Goal: Task Accomplishment & Management: Use online tool/utility

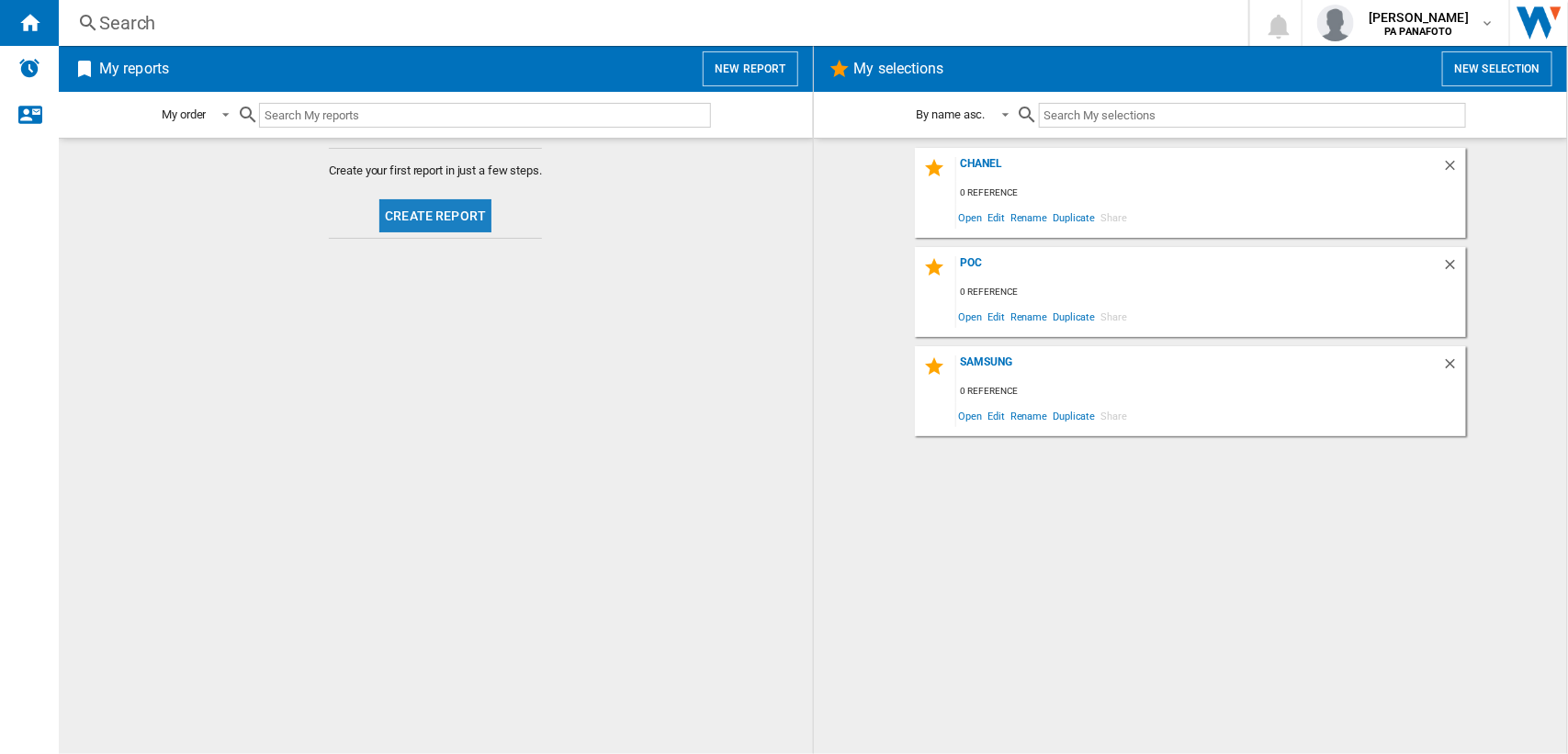
click at [441, 218] on button "Create report" at bounding box center [436, 216] width 112 height 33
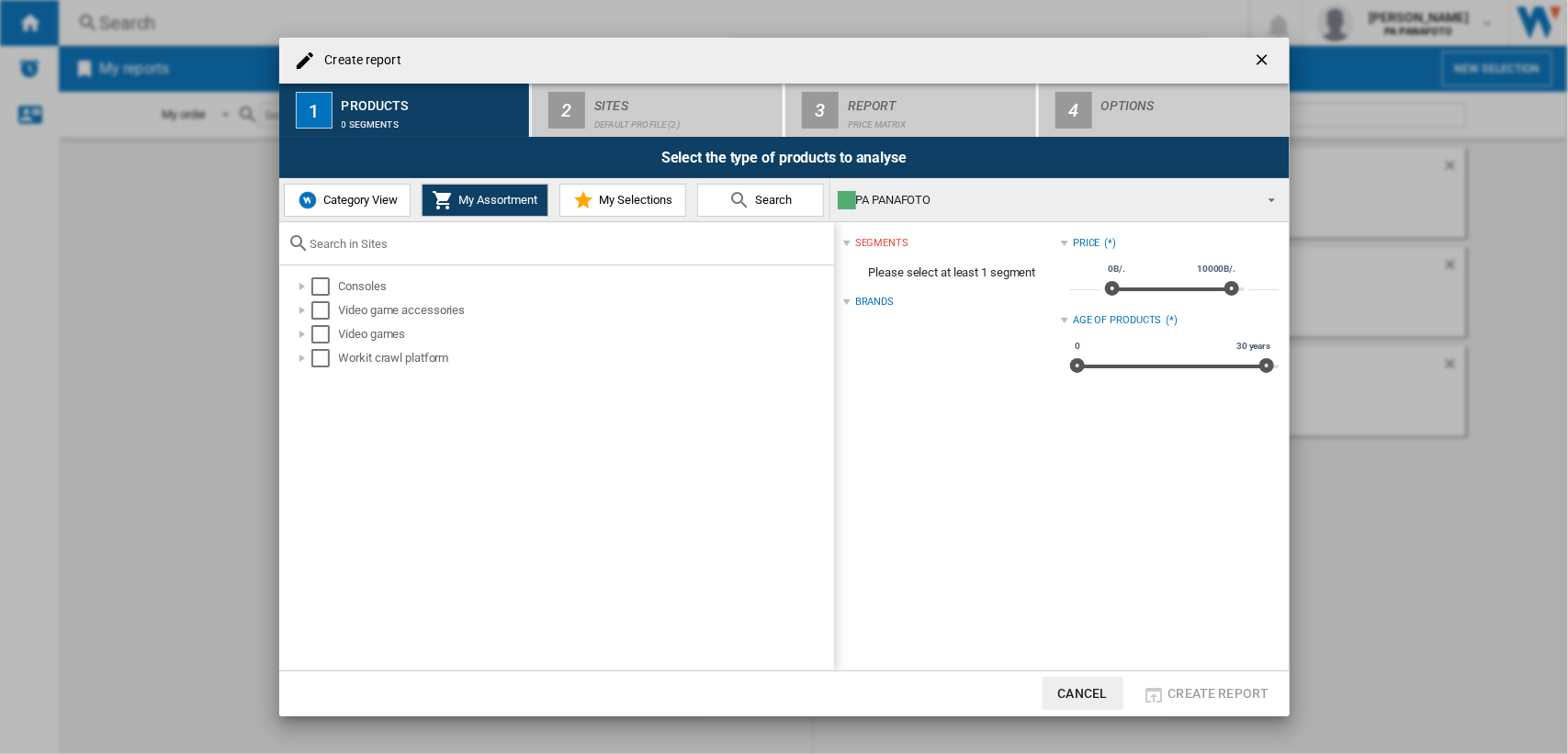
click at [346, 196] on span "Category View" at bounding box center [358, 200] width 79 height 13
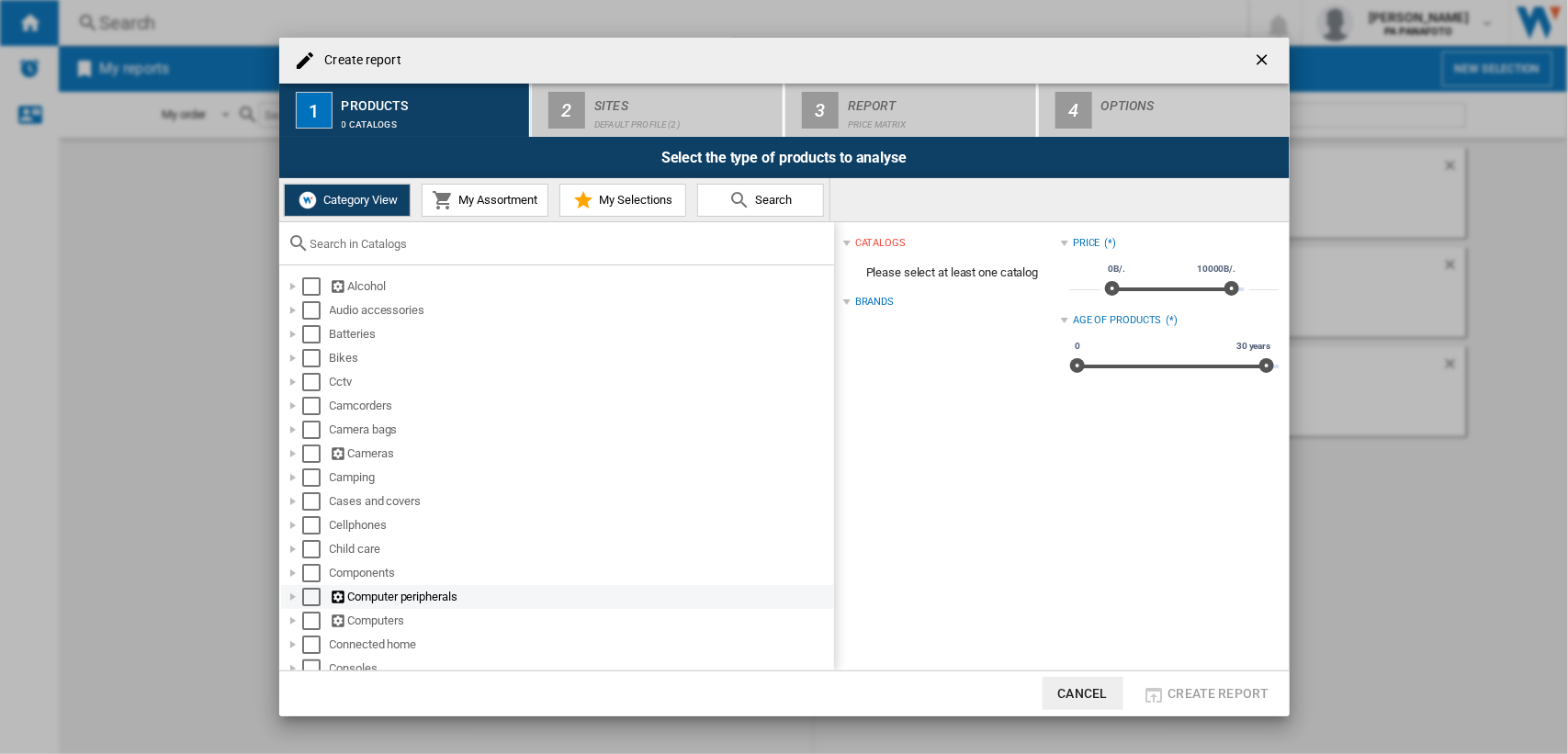
click at [391, 599] on div "Computer peripherals" at bounding box center [580, 596] width 501 height 18
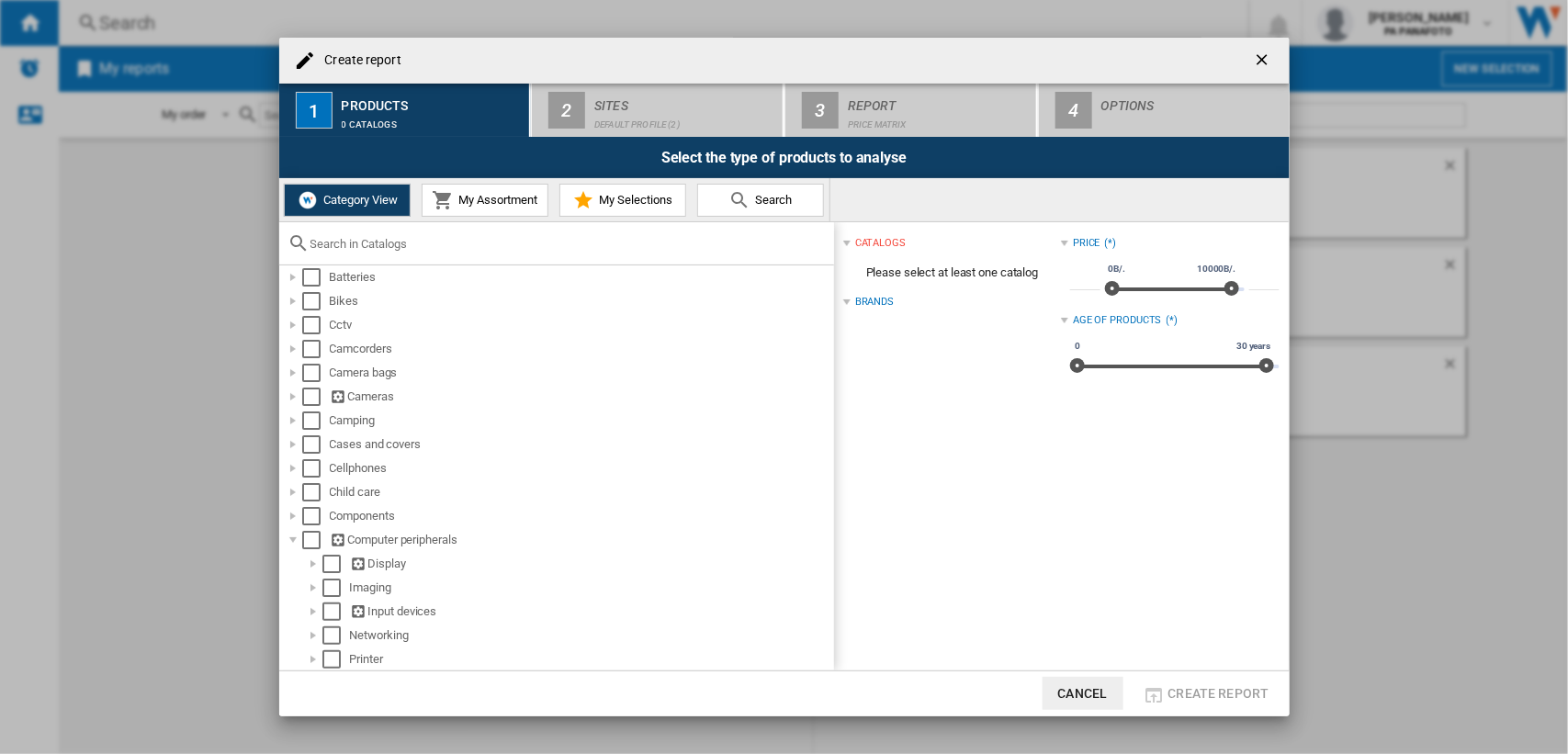
scroll to position [73, 0]
click at [315, 525] on div "Select" at bounding box center [311, 523] width 18 height 18
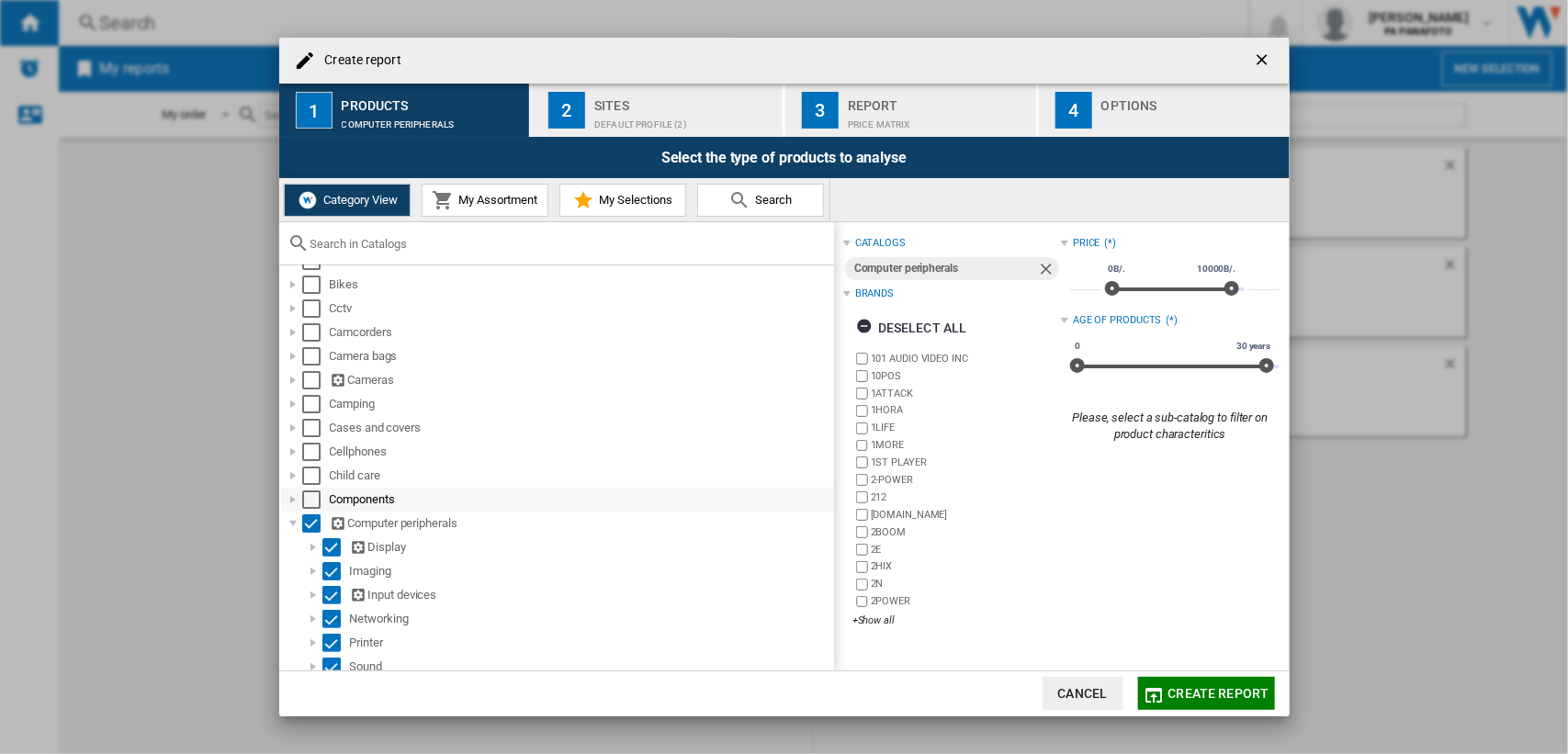
click at [317, 494] on div "Select" at bounding box center [311, 499] width 18 height 18
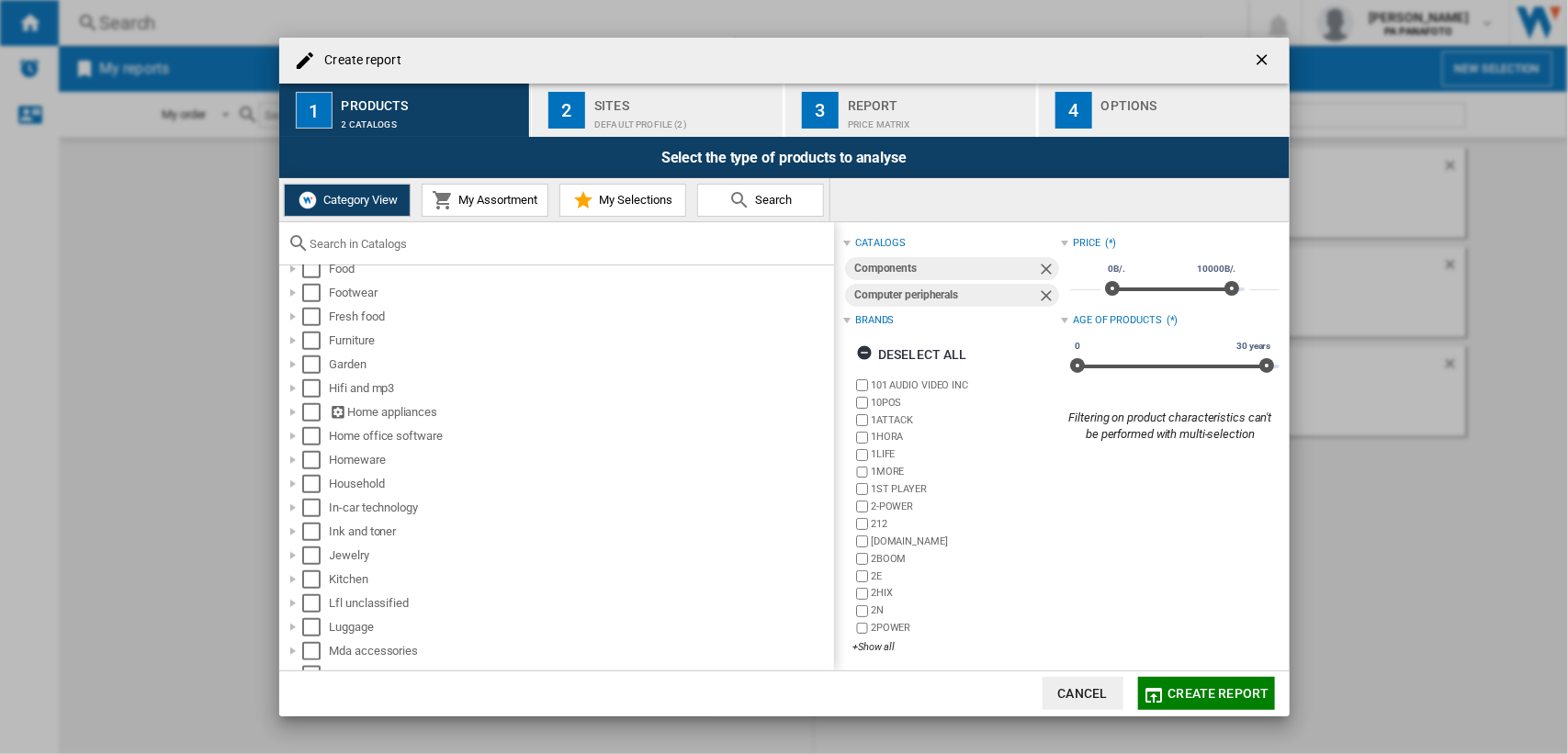
scroll to position [428, 0]
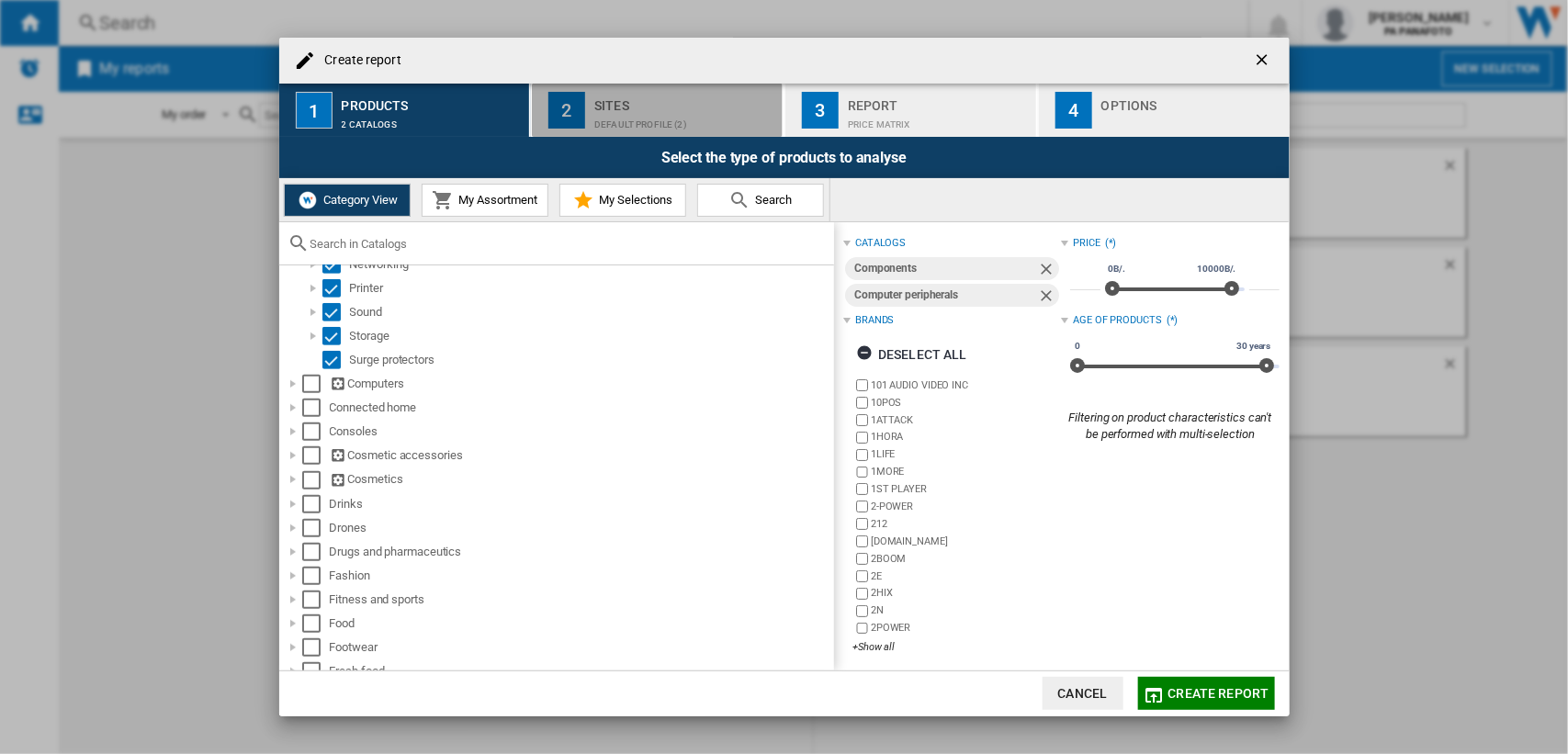
click at [626, 110] on div "Default profile (2)" at bounding box center [685, 120] width 181 height 19
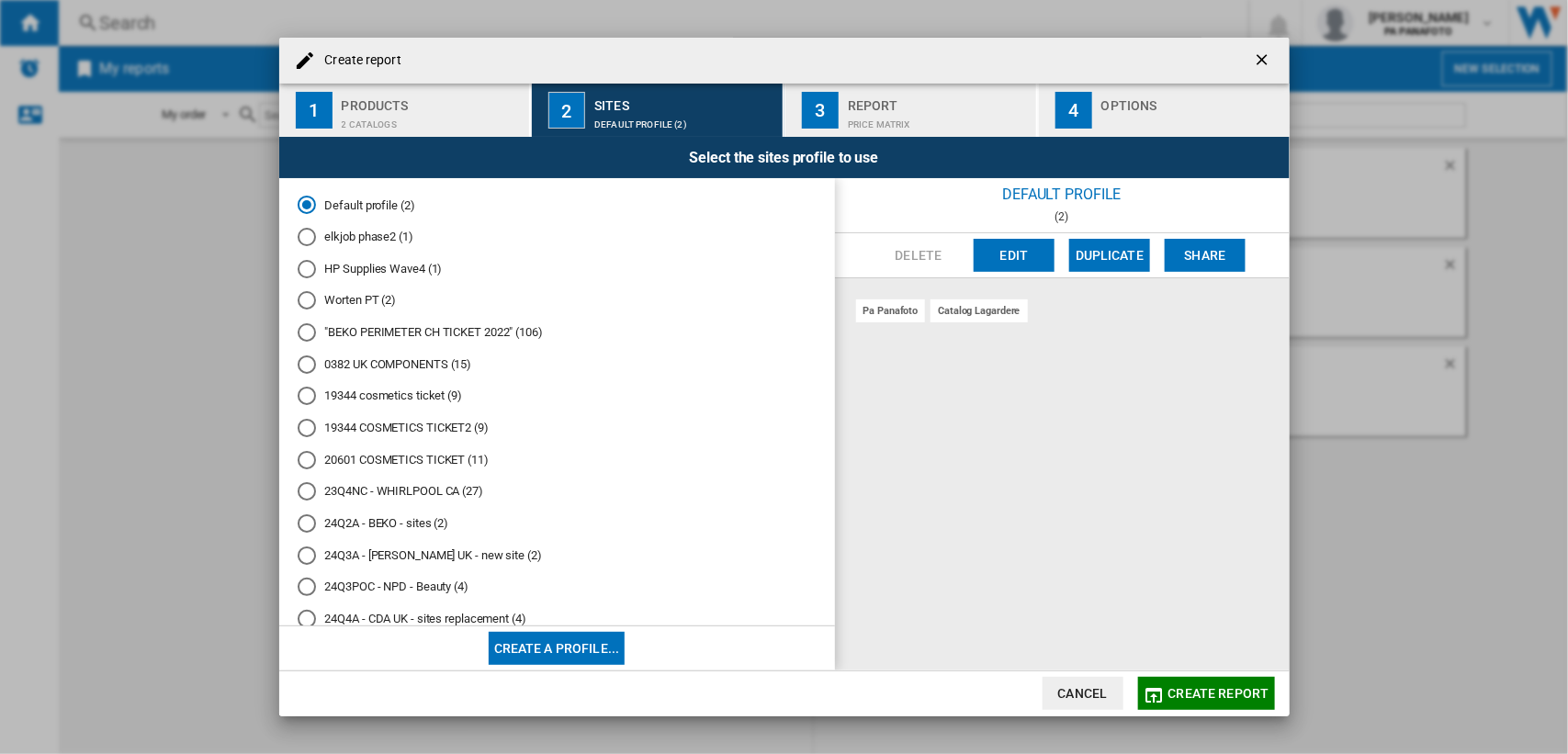
click at [1029, 432] on div "pa panafoto catalog lagardere" at bounding box center [1062, 474] width 455 height 392
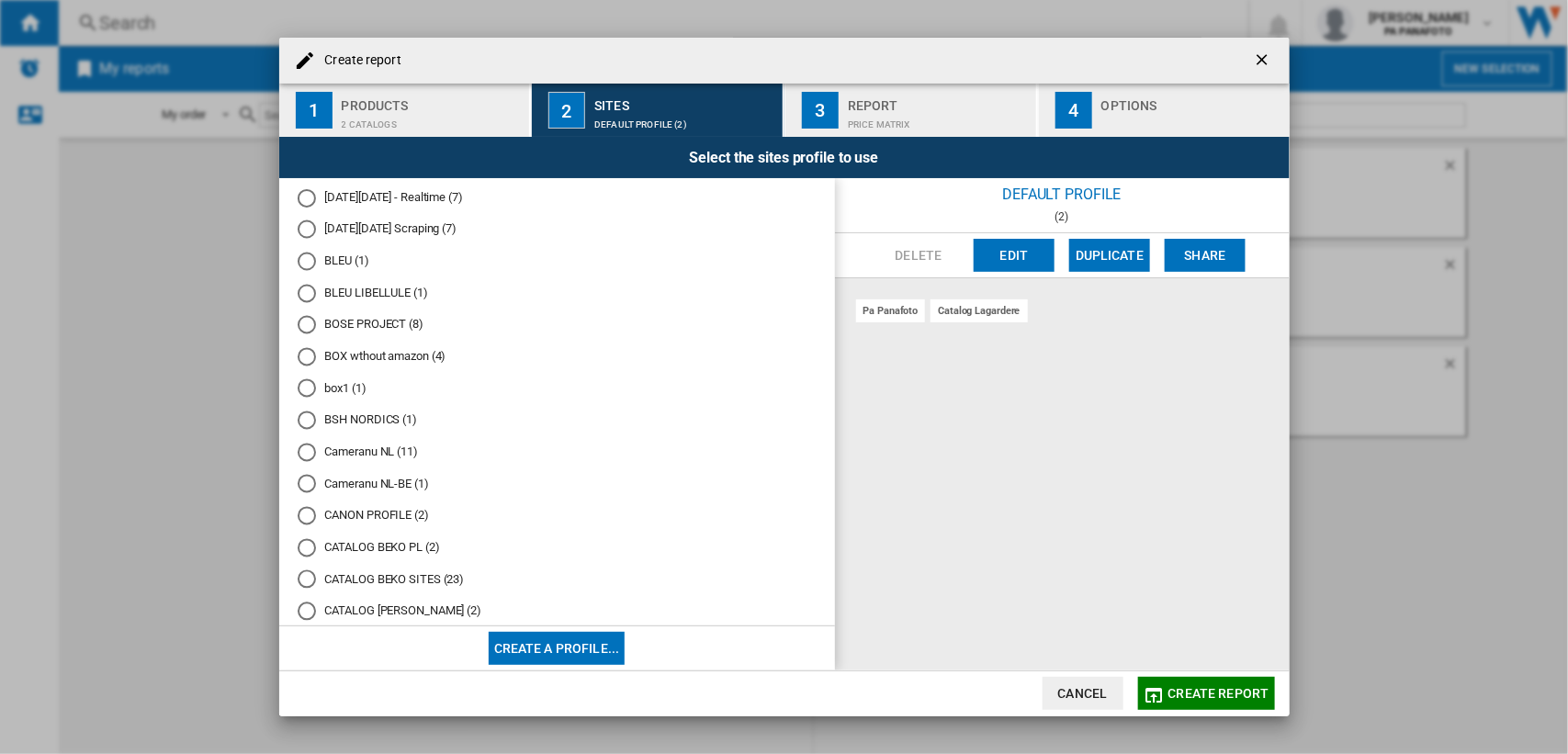
scroll to position [1958, 0]
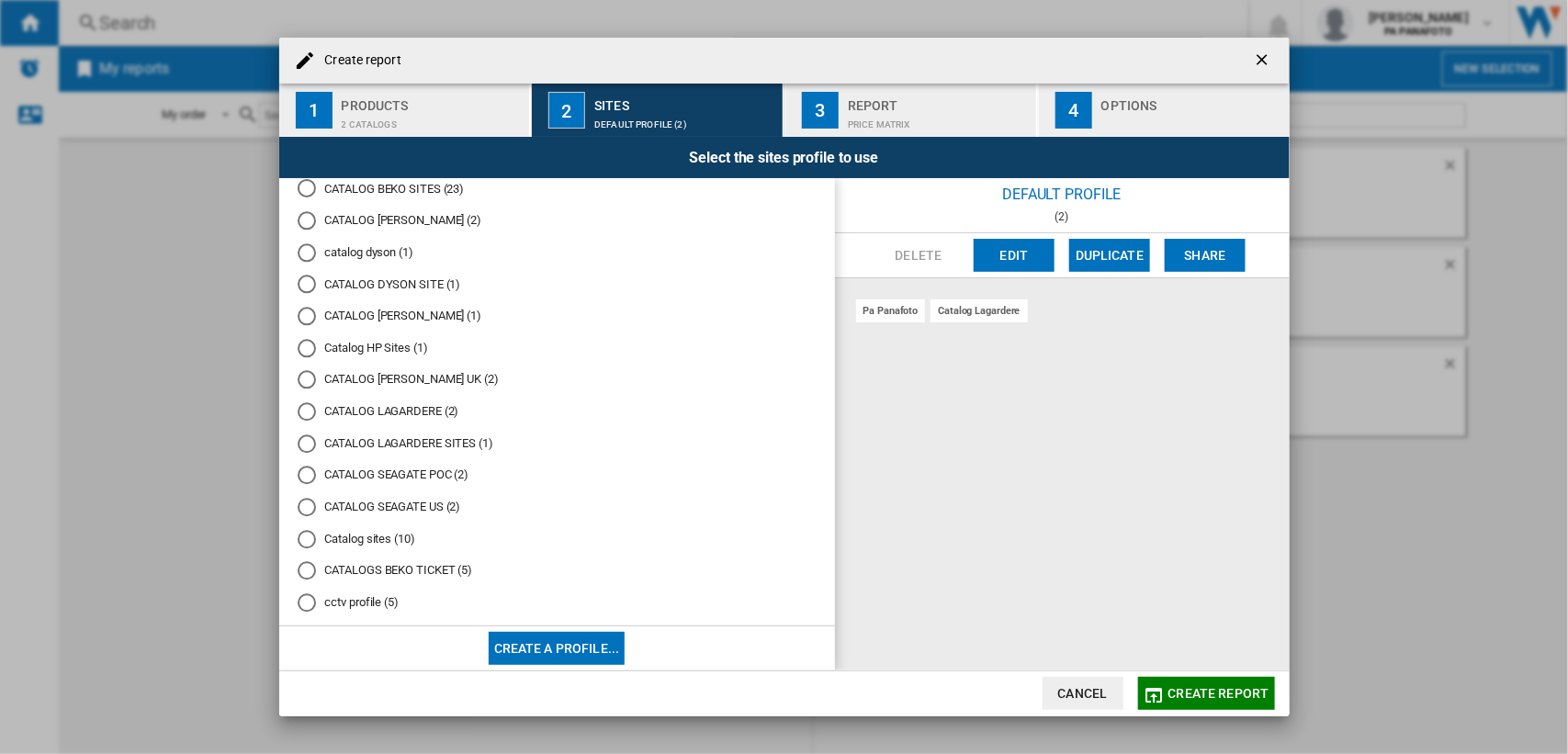
click at [565, 646] on button "Create a profile..." at bounding box center [557, 648] width 137 height 33
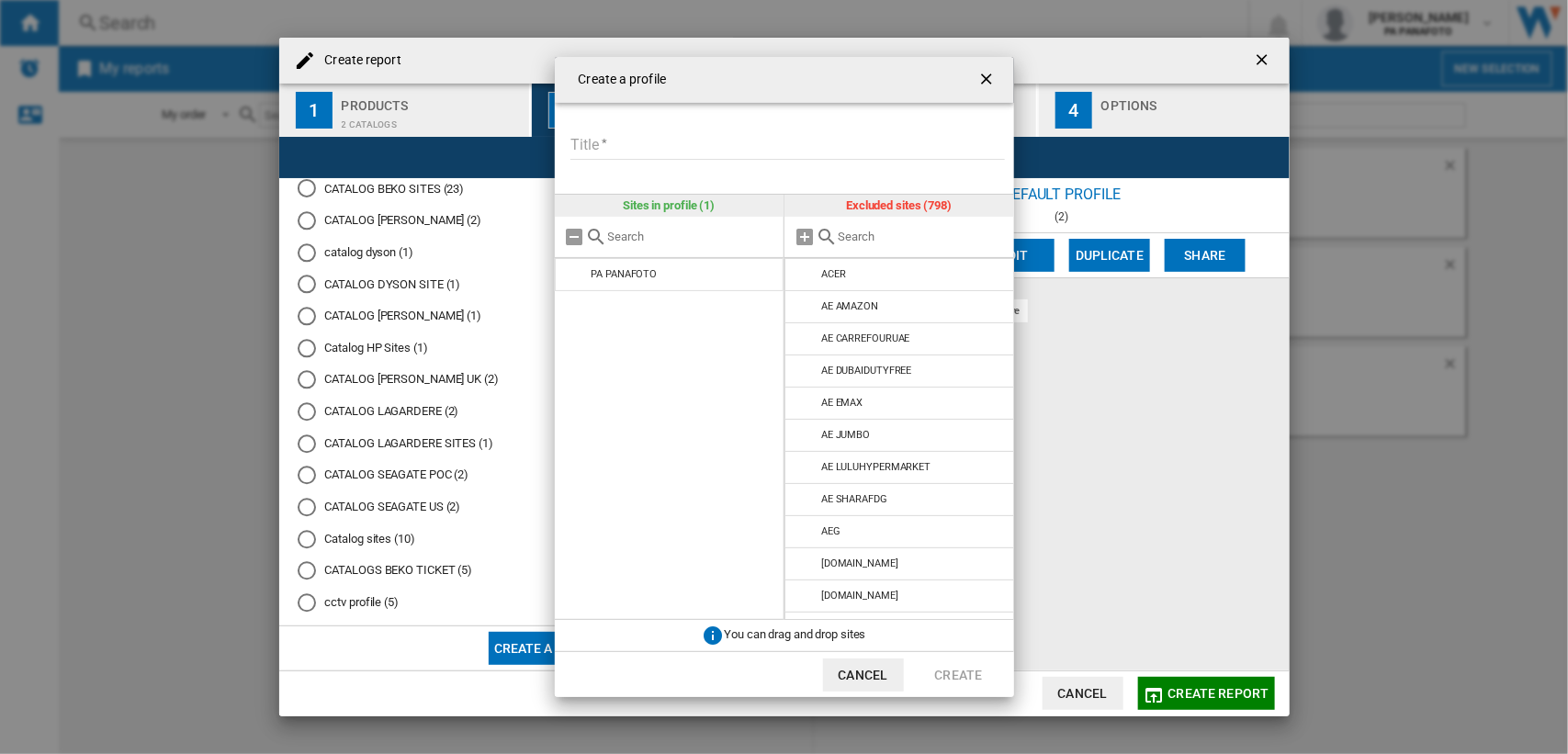
click at [652, 239] on input "text" at bounding box center [691, 236] width 167 height 13
click at [622, 141] on input "Title" at bounding box center [787, 145] width 435 height 28
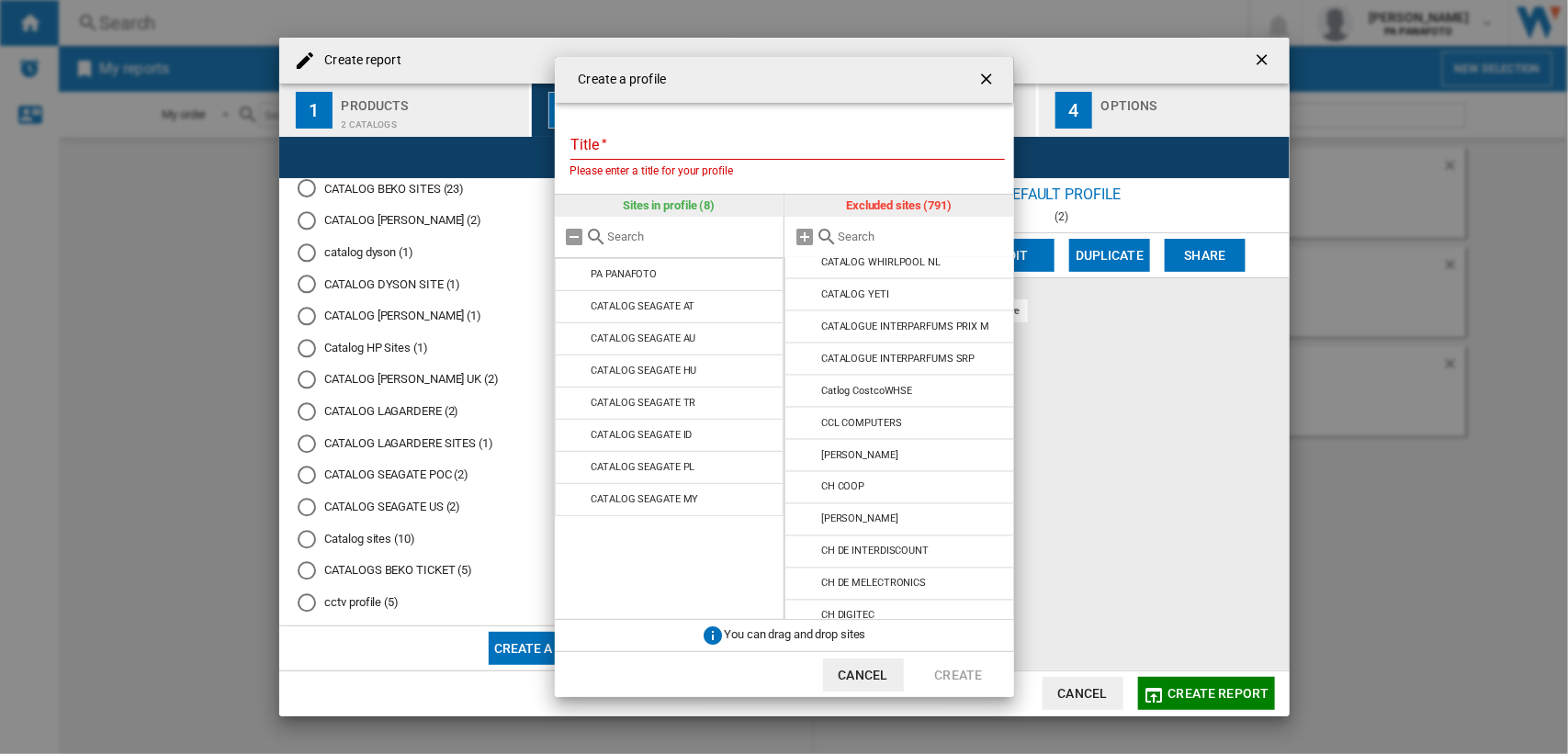
scroll to position [6350, 0]
click at [608, 147] on input "Title" at bounding box center [787, 145] width 435 height 28
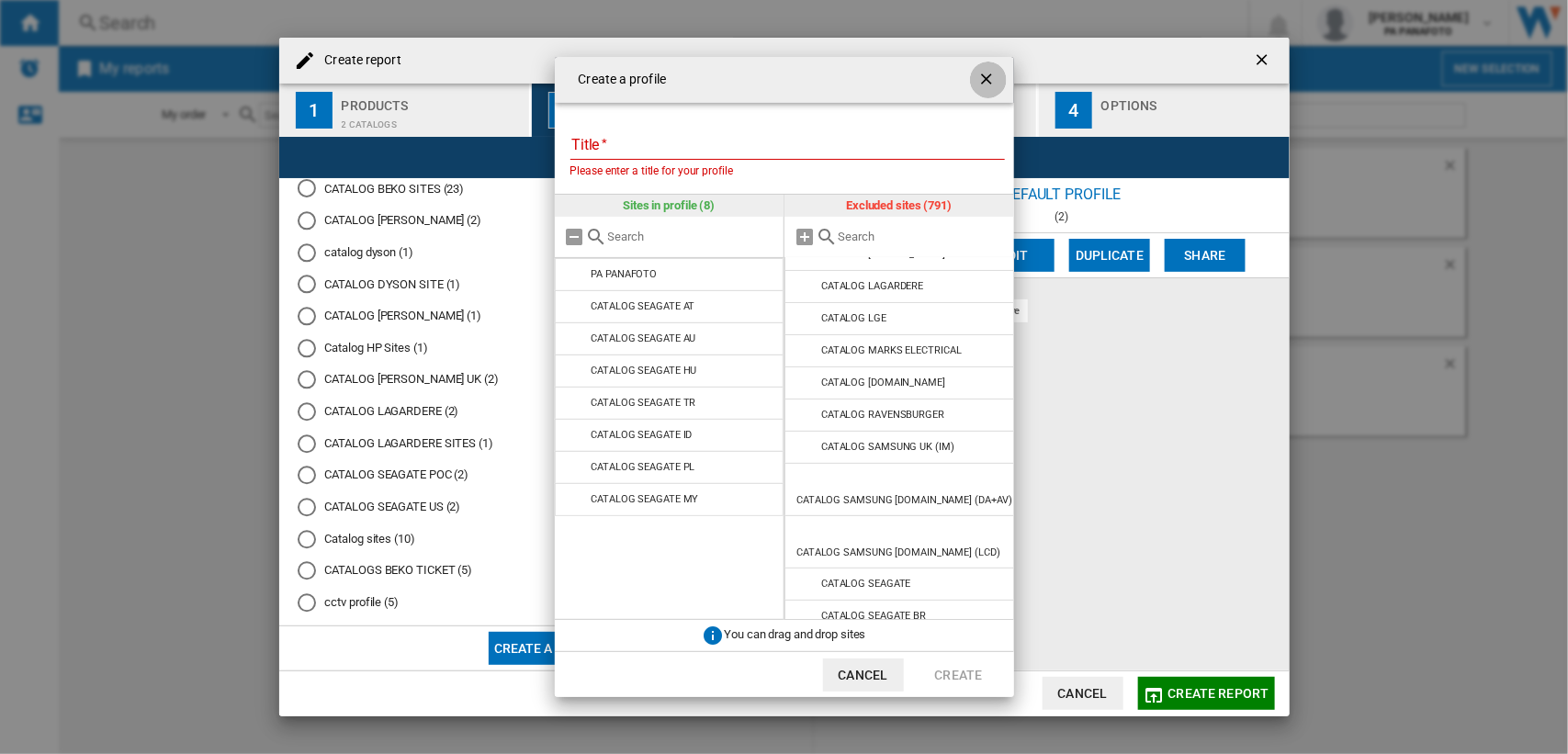
click at [984, 76] on ng-md-icon "getI18NText('BUTTONS.CLOSE_DIALOG')" at bounding box center [988, 80] width 22 height 22
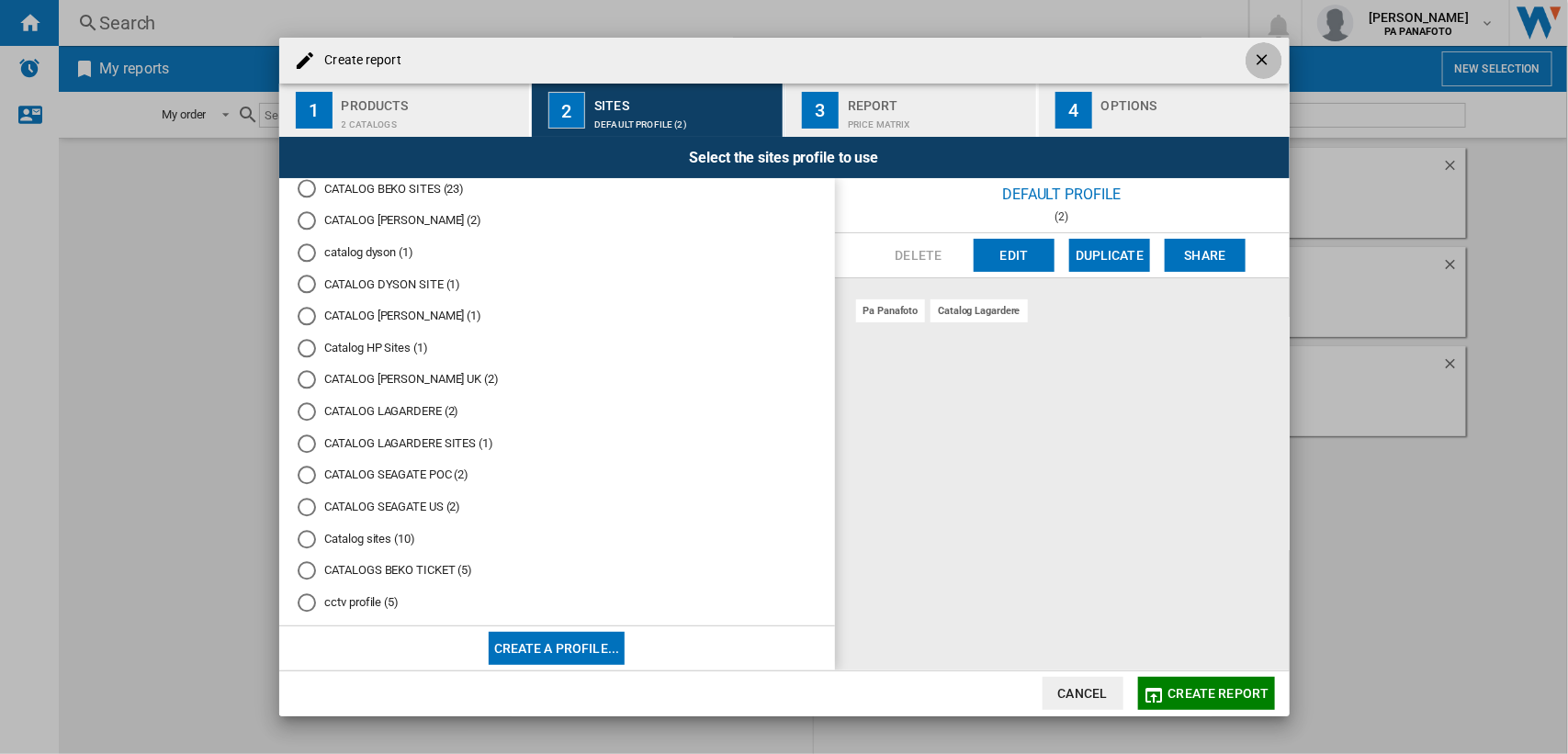
click at [1259, 60] on ng-md-icon "getI18NText('BUTTONS.CLOSE_DIALOG')" at bounding box center [1264, 61] width 22 height 22
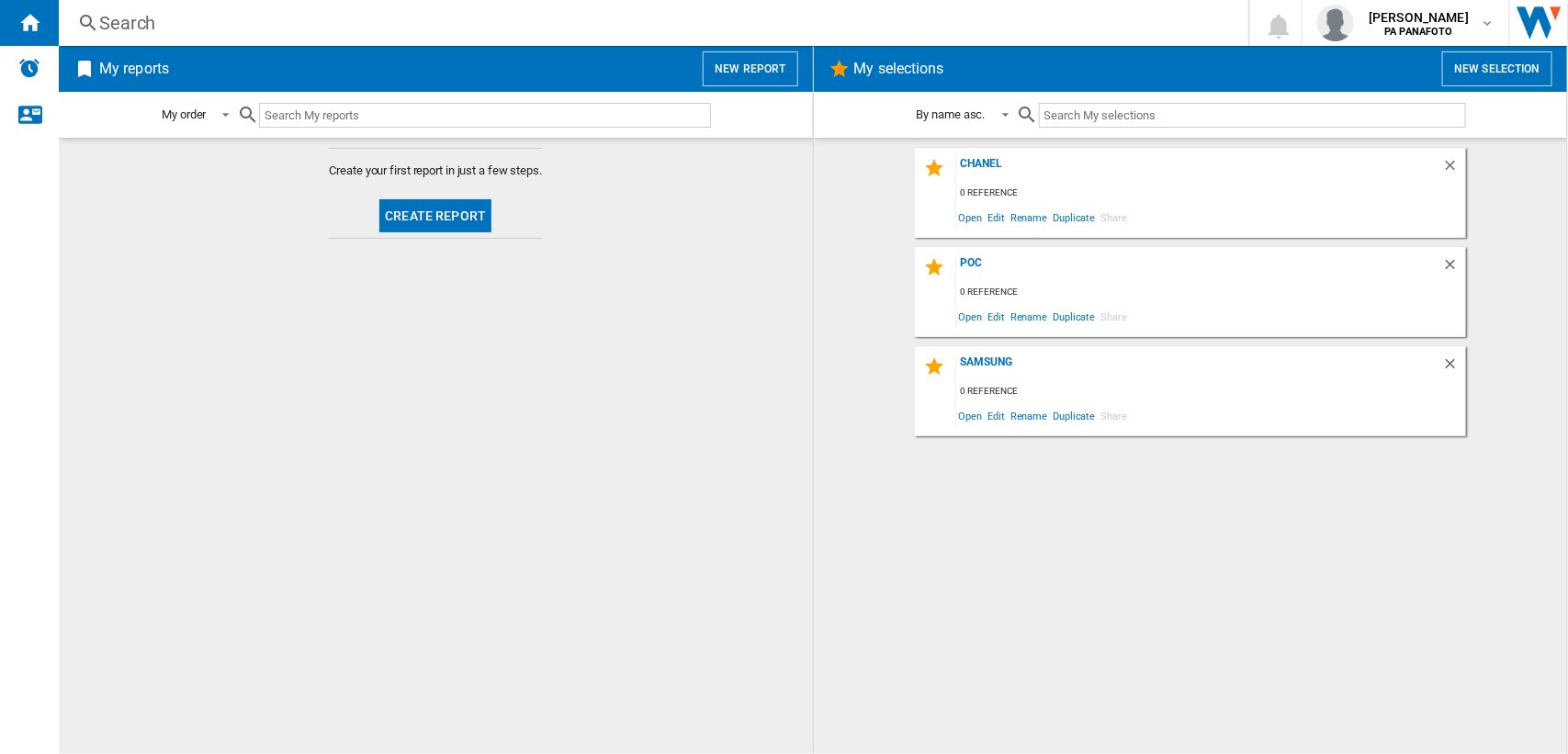
click at [425, 216] on button "Create report" at bounding box center [436, 216] width 112 height 33
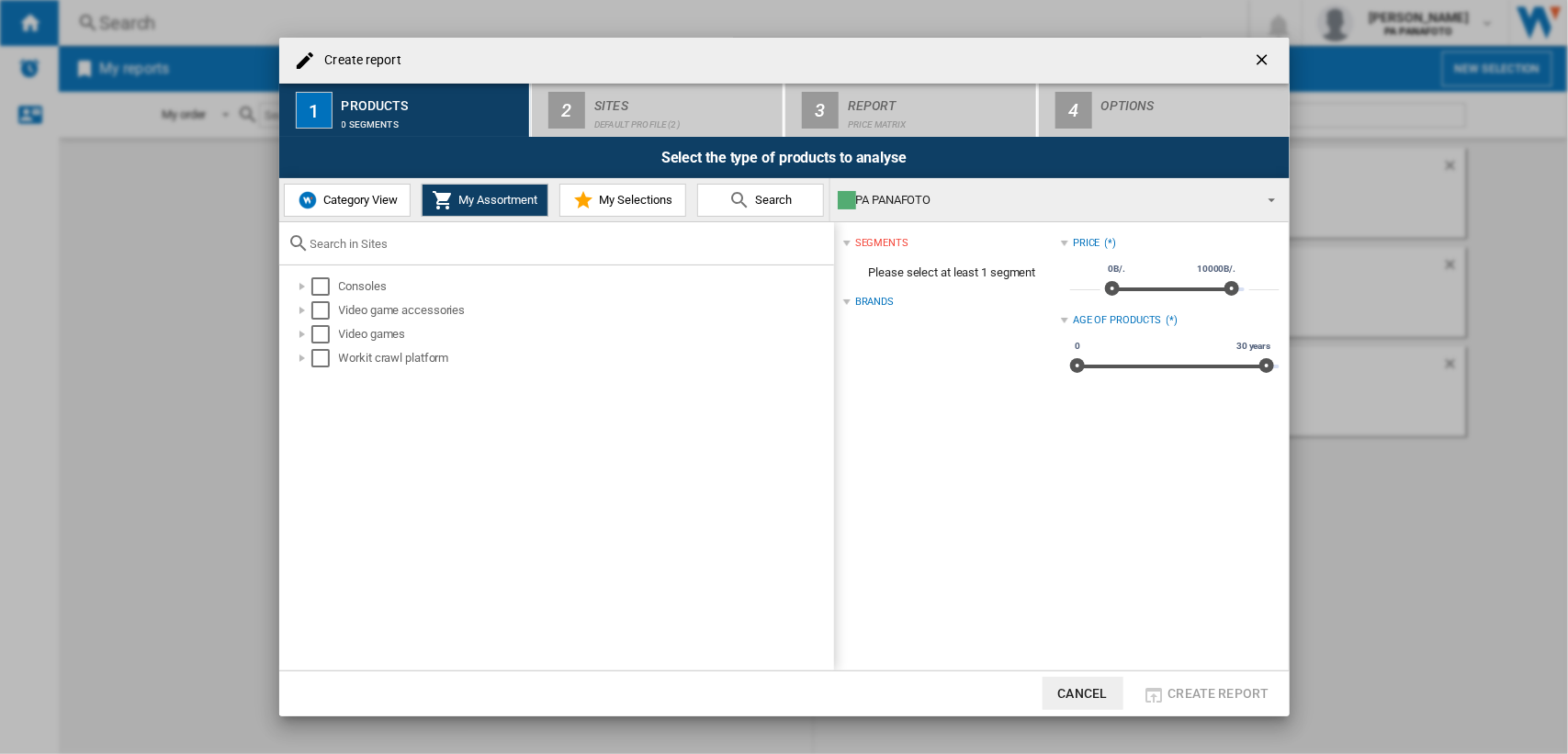
click at [357, 203] on span "Category View" at bounding box center [358, 200] width 79 height 13
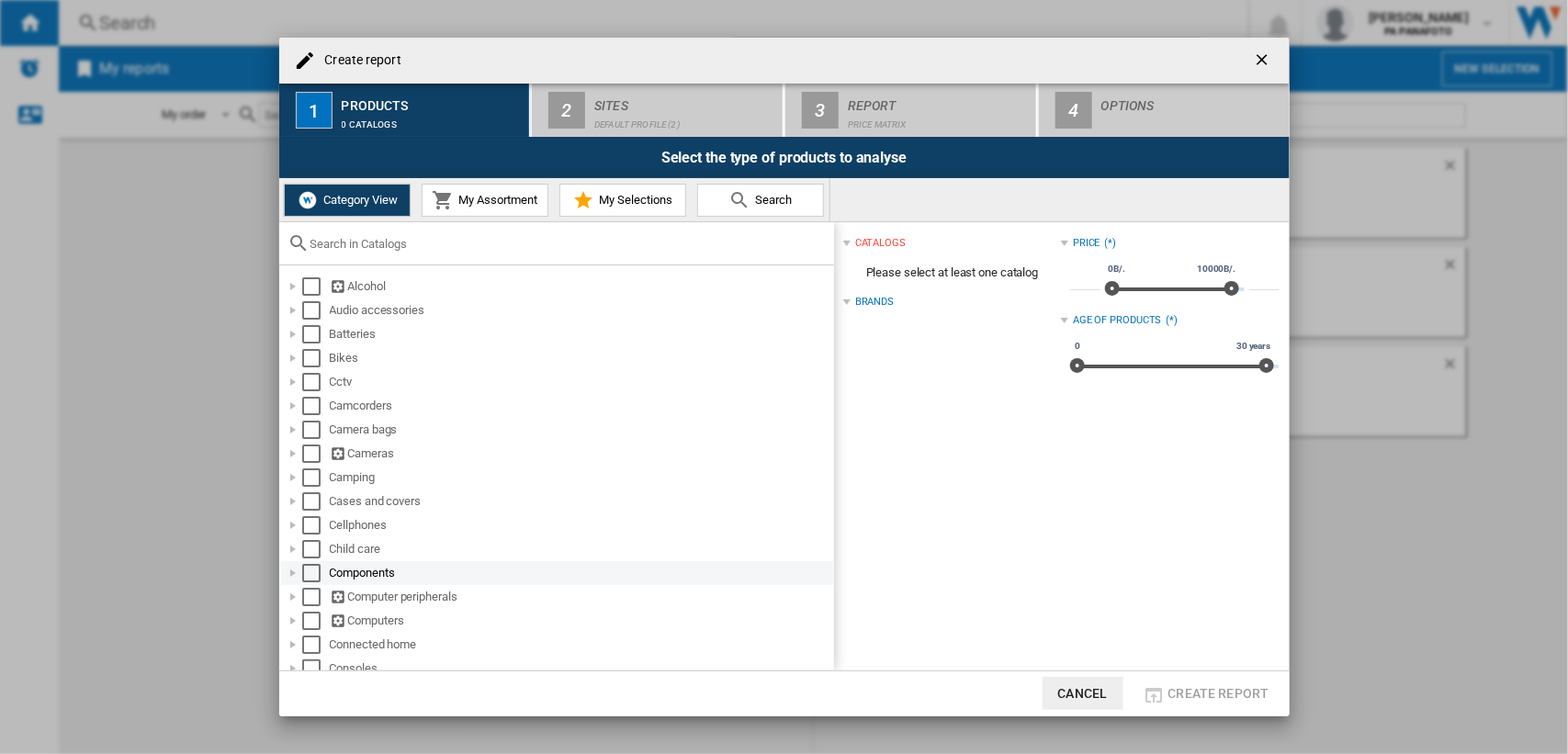
click at [364, 575] on div "Components" at bounding box center [580, 572] width 501 height 18
click at [314, 571] on div "Select" at bounding box center [311, 572] width 18 height 18
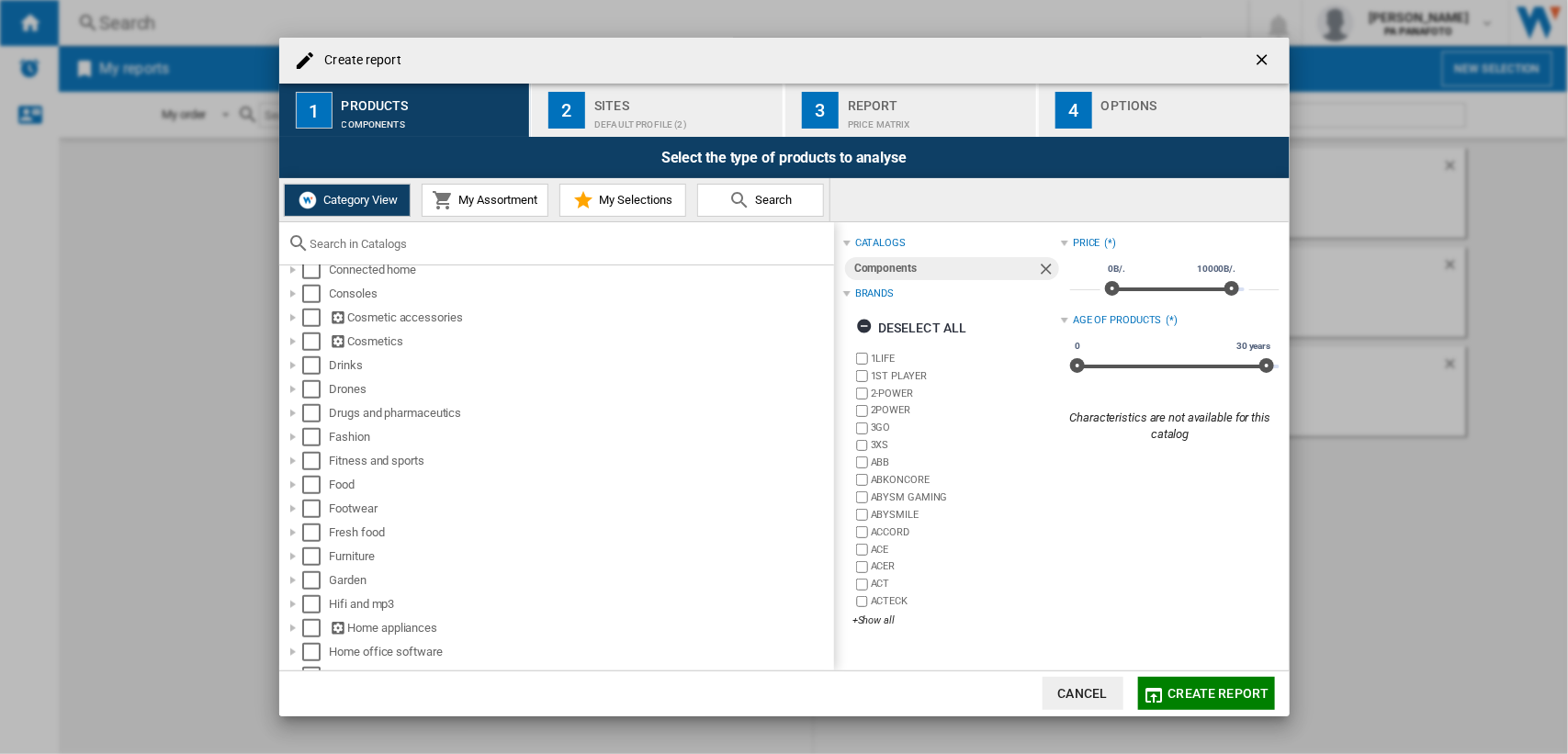
scroll to position [355, 0]
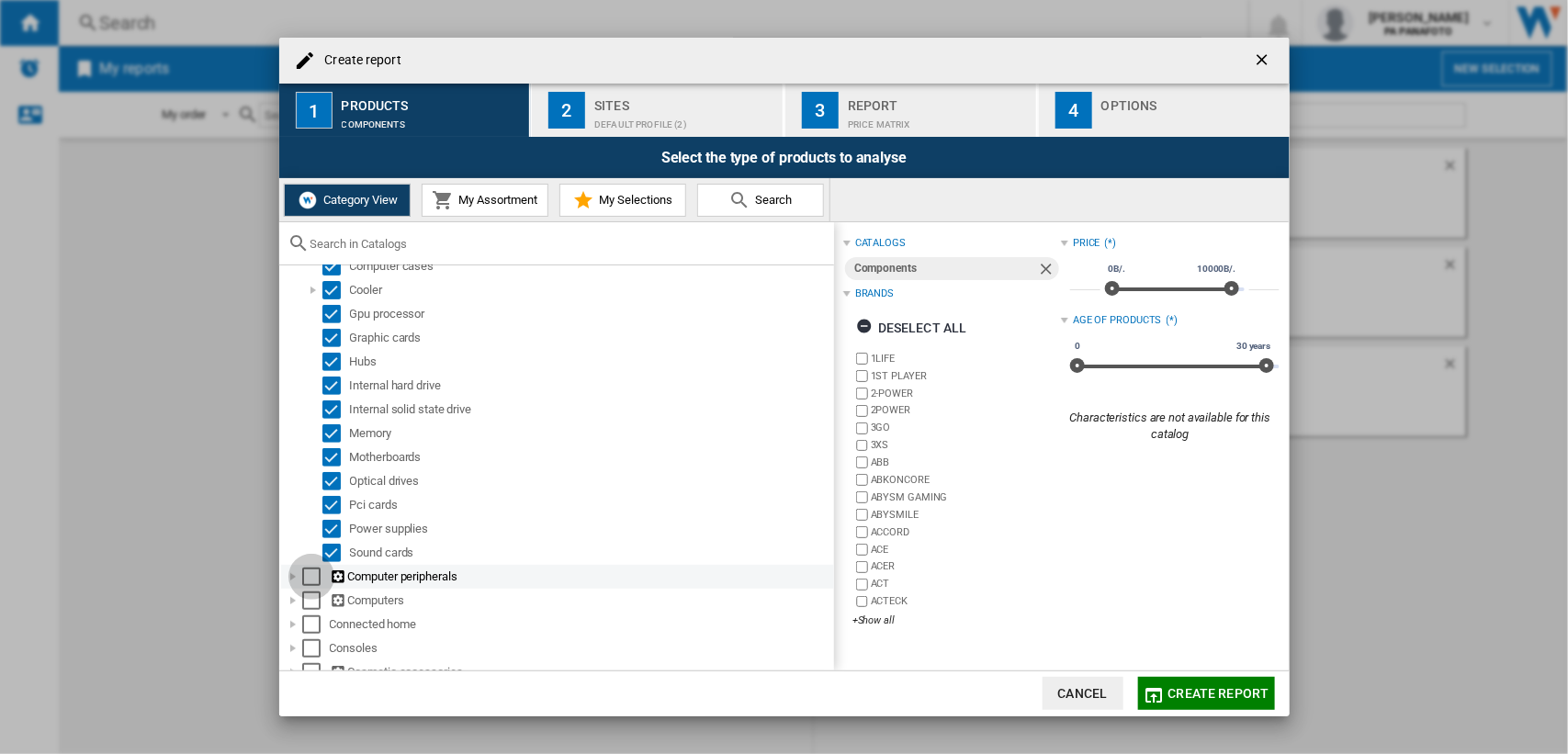
click at [314, 576] on div "Select" at bounding box center [311, 576] width 18 height 18
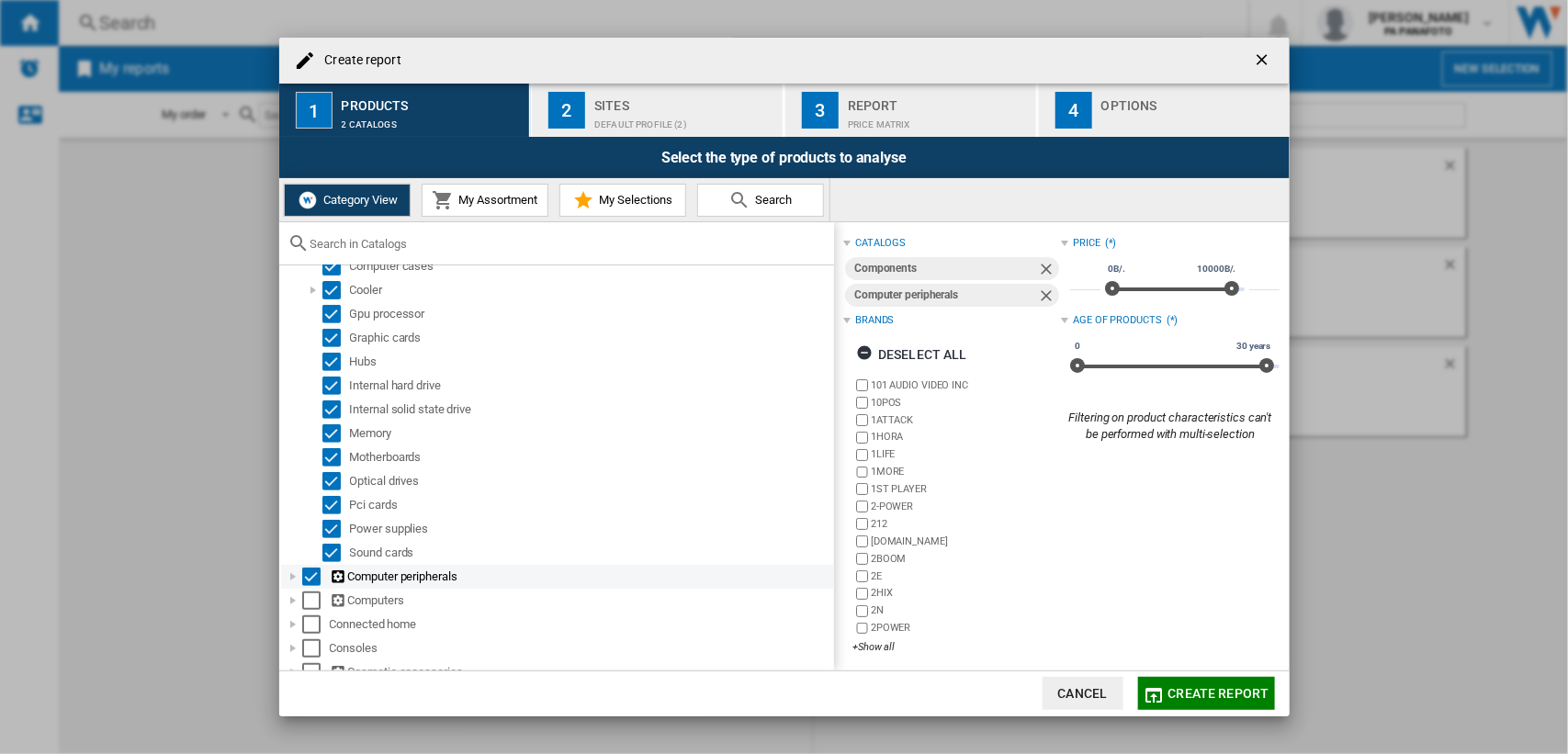
click at [314, 572] on div "Select" at bounding box center [311, 576] width 18 height 18
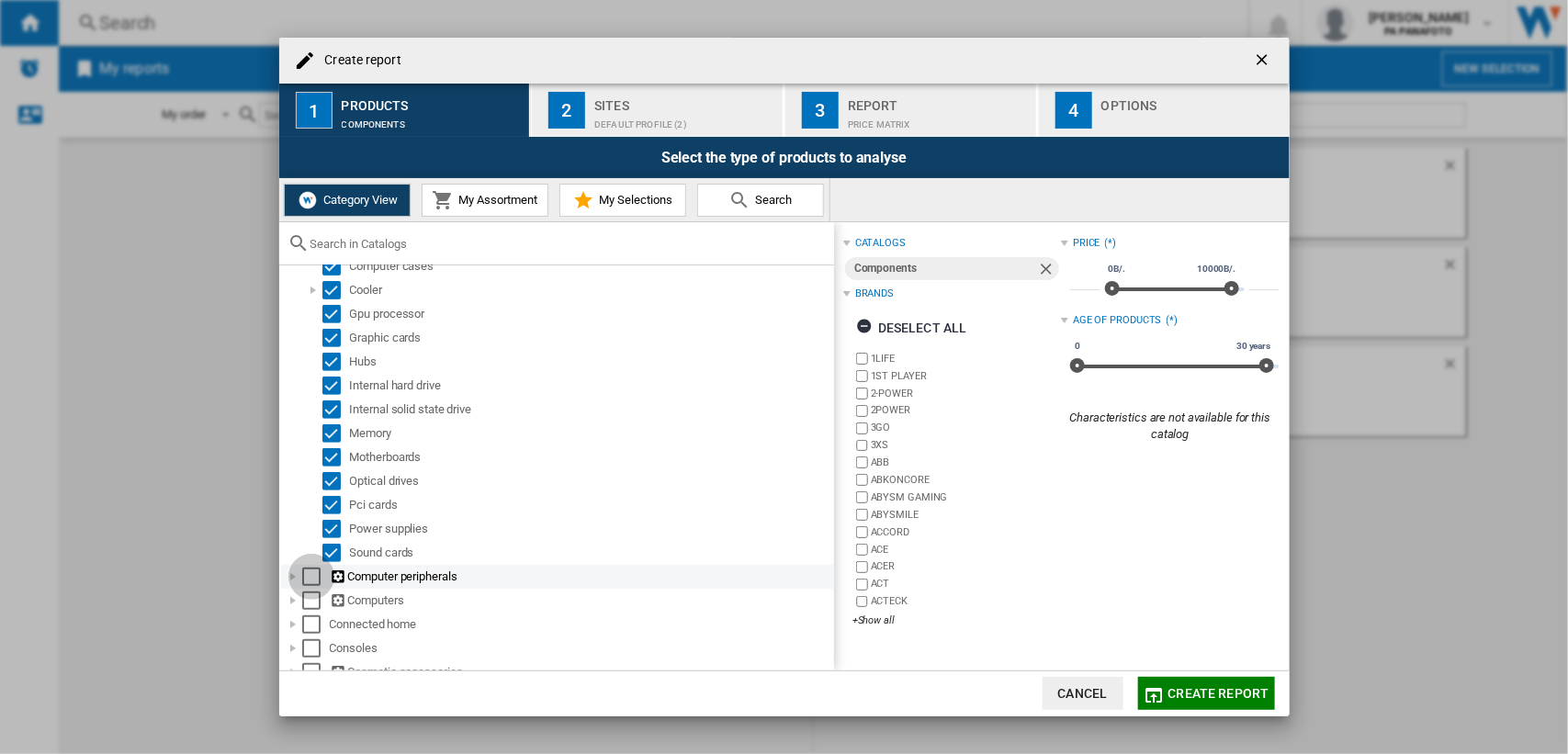
click at [314, 572] on div "Select" at bounding box center [311, 576] width 18 height 18
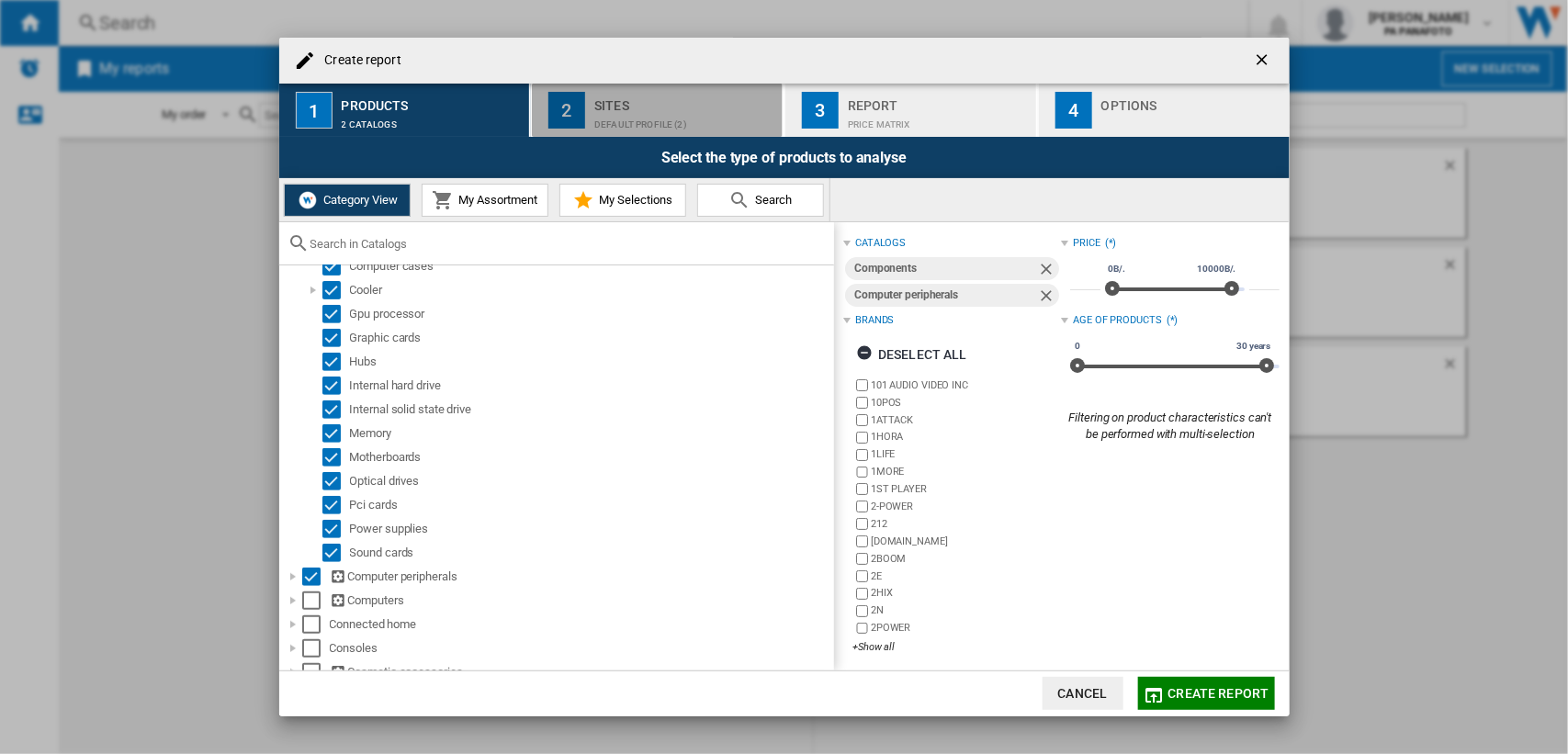
click at [610, 117] on div "Default profile (2)" at bounding box center [685, 120] width 181 height 19
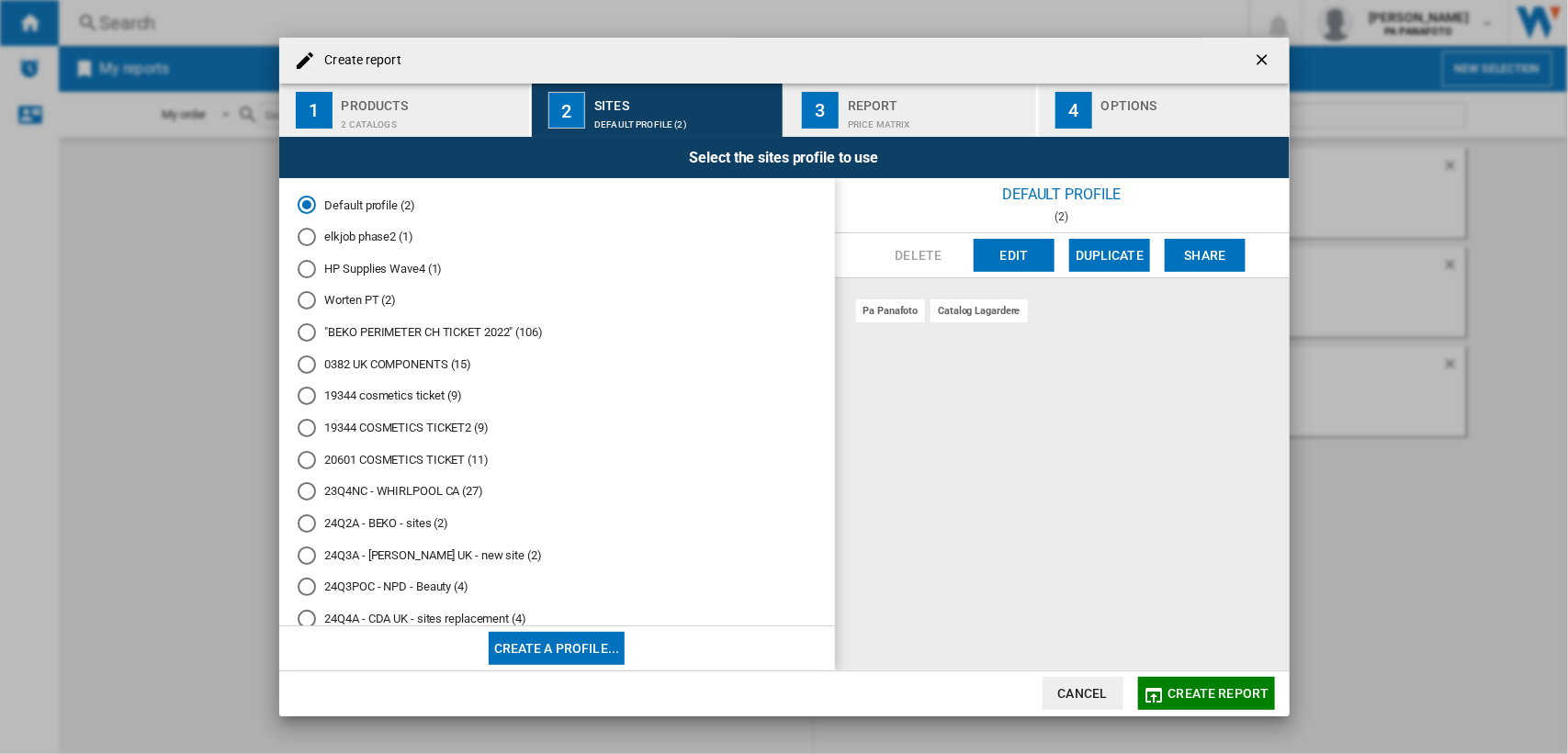
scroll to position [2003, 0]
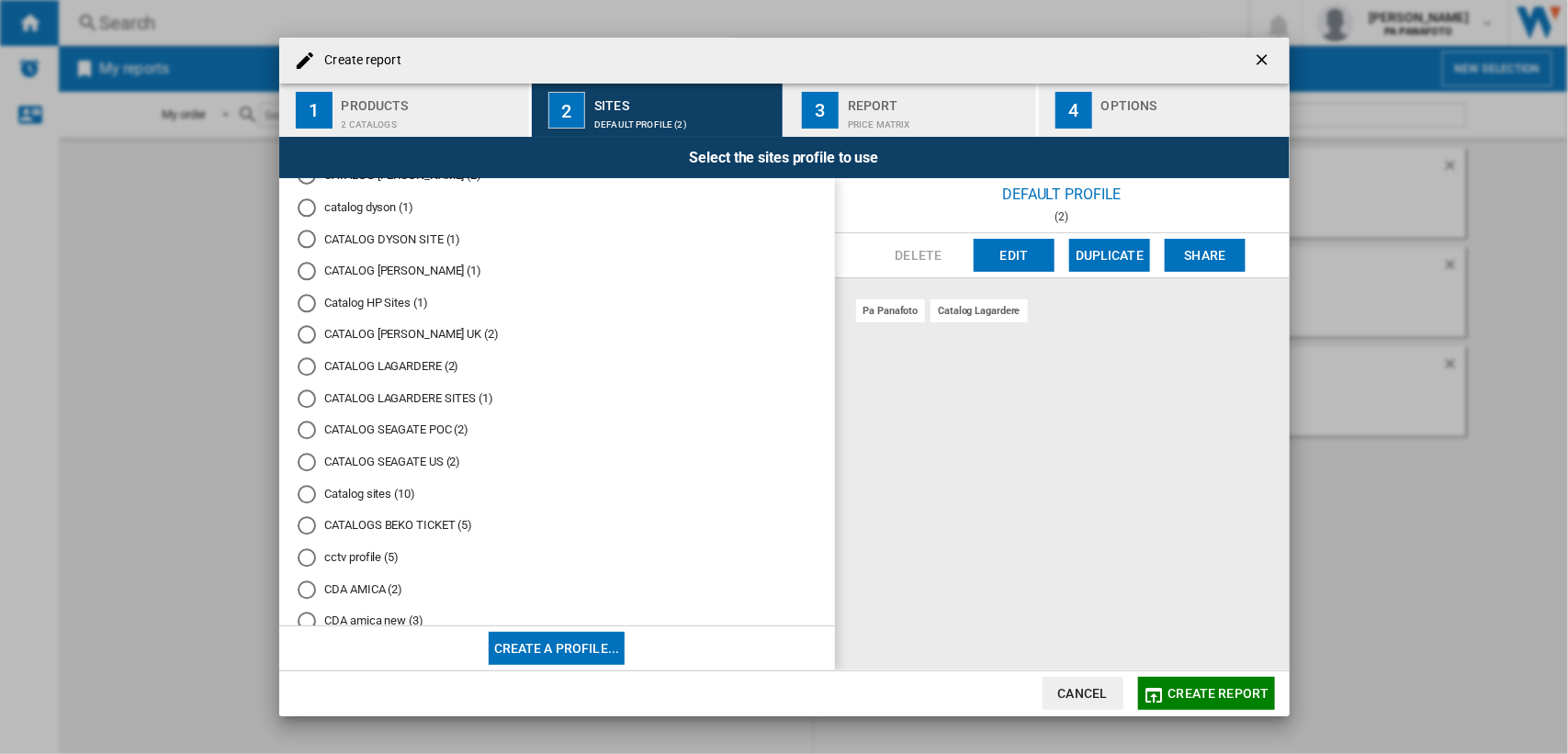
click at [308, 420] on div "CATALOG SEAGATE POC (2)" at bounding box center [306, 429] width 18 height 18
click at [304, 453] on div "CATALOG SEAGATE US (2)" at bounding box center [306, 461] width 18 height 18
click at [303, 485] on div "Catalog sites (10)" at bounding box center [306, 493] width 18 height 18
click at [328, 485] on md-radio-button "Catalog sites (10)" at bounding box center [557, 493] width 519 height 17
click at [1256, 61] on ng-md-icon "getI18NText('BUTTONS.CLOSE_DIALOG')" at bounding box center [1264, 61] width 22 height 22
